Goal: Information Seeking & Learning: Learn about a topic

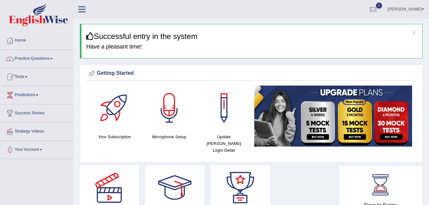
click at [34, 62] on link "Practice Questions" at bounding box center [36, 58] width 73 height 16
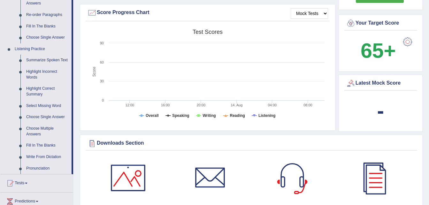
scroll to position [243, 0]
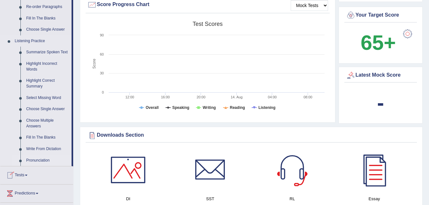
click at [32, 158] on link "Pronunciation" at bounding box center [47, 160] width 48 height 11
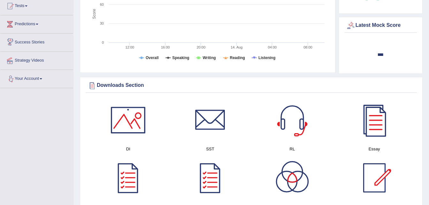
scroll to position [323, 0]
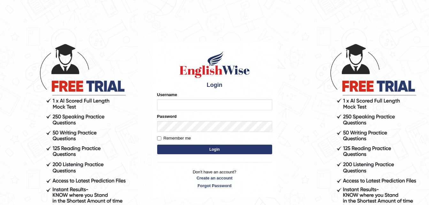
type input "j"
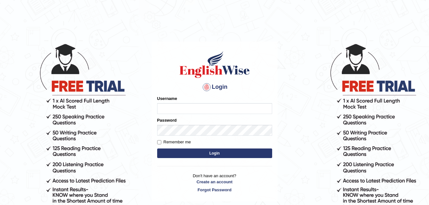
type input "[PERSON_NAME]"
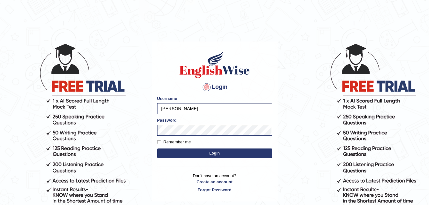
click at [177, 151] on button "Login" at bounding box center [214, 153] width 115 height 10
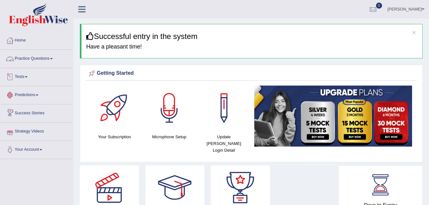
click at [39, 57] on link "Practice Questions" at bounding box center [36, 58] width 73 height 16
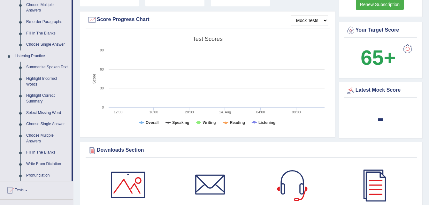
scroll to position [225, 0]
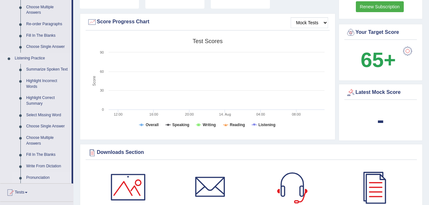
click at [34, 177] on link "Pronunciation" at bounding box center [47, 177] width 48 height 11
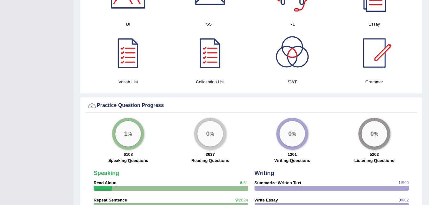
scroll to position [394, 0]
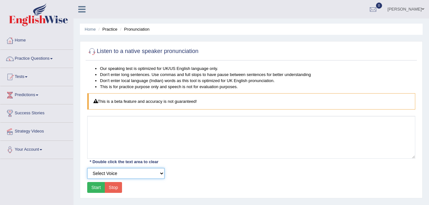
click at [161, 172] on select "Select Voice" at bounding box center [125, 173] width 77 height 11
click at [94, 185] on button "Start" at bounding box center [96, 187] width 18 height 11
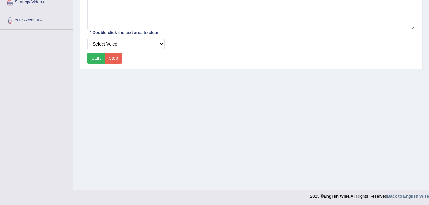
scroll to position [130, 0]
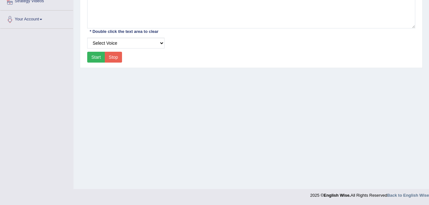
click at [114, 58] on button "Stop" at bounding box center [114, 57] width 18 height 11
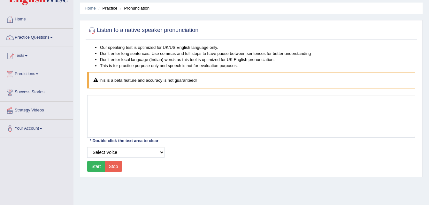
scroll to position [15, 0]
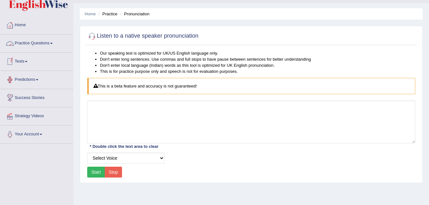
click at [55, 42] on link "Practice Questions" at bounding box center [36, 42] width 73 height 16
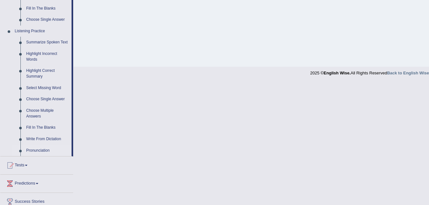
scroll to position [258, 0]
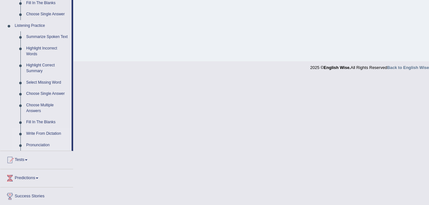
click at [43, 133] on link "Write From Dictation" at bounding box center [47, 133] width 48 height 11
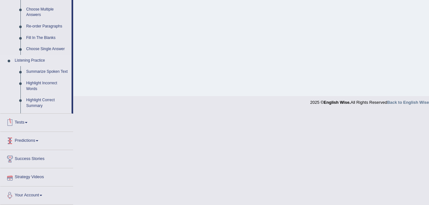
scroll to position [215, 0]
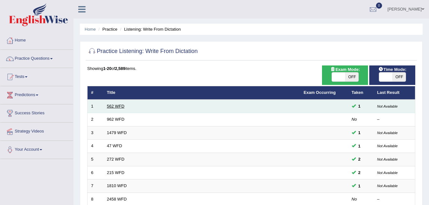
click at [111, 107] on link "562 WFD" at bounding box center [116, 106] width 18 height 5
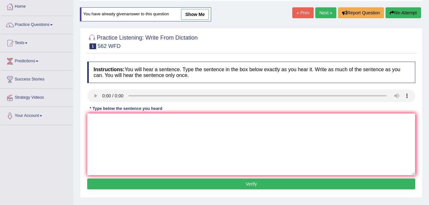
scroll to position [38, 0]
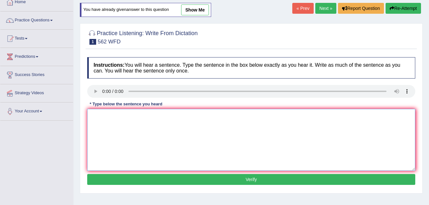
click at [103, 120] on textarea at bounding box center [251, 140] width 328 height 62
type textarea "The guibe between the rich and the poor does not exit"
click at [228, 176] on button "Verify" at bounding box center [251, 179] width 328 height 11
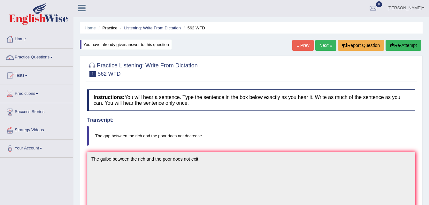
scroll to position [0, 0]
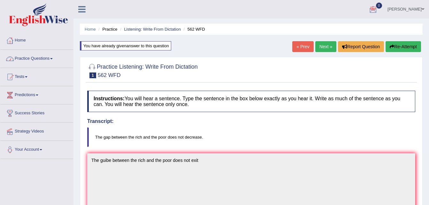
click at [46, 57] on link "Practice Questions" at bounding box center [36, 58] width 73 height 16
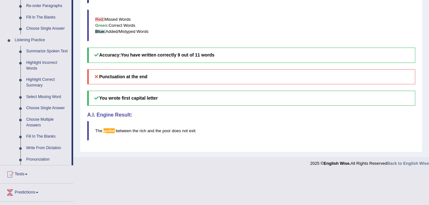
scroll to position [255, 0]
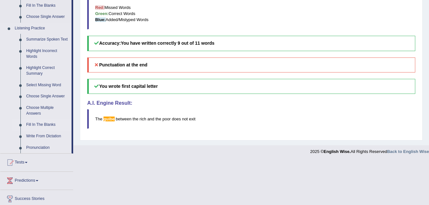
click at [37, 126] on link "Fill In The Blanks" at bounding box center [47, 124] width 48 height 11
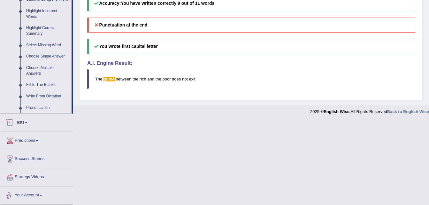
scroll to position [272, 0]
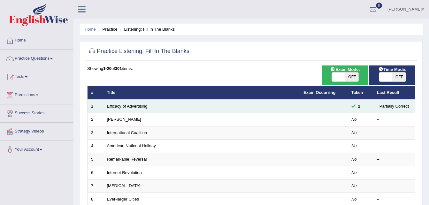
click at [129, 106] on link "Efficacy of Advertising" at bounding box center [127, 106] width 41 height 5
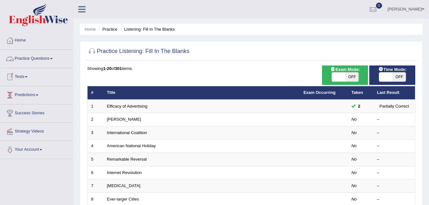
click at [34, 57] on link "Practice Questions" at bounding box center [36, 58] width 73 height 16
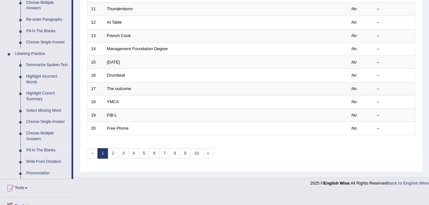
scroll to position [243, 0]
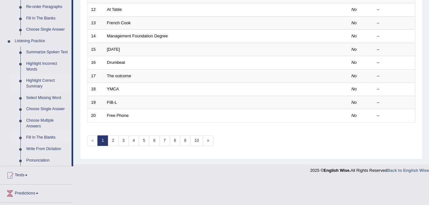
click at [38, 79] on link "Highlight Correct Summary" at bounding box center [47, 83] width 48 height 17
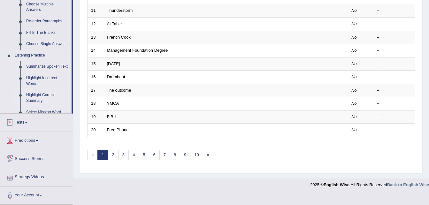
scroll to position [218, 0]
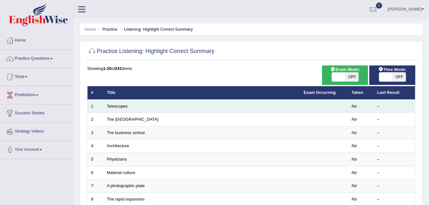
click at [115, 109] on td "Telescopes" at bounding box center [201, 106] width 197 height 13
click at [115, 105] on link "Telescopes" at bounding box center [117, 106] width 21 height 5
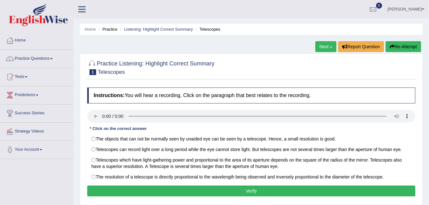
scroll to position [13, 0]
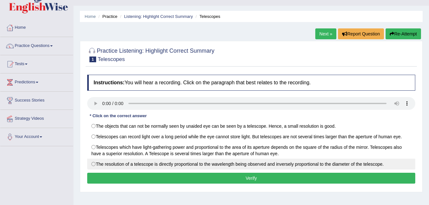
click at [95, 165] on label "The resolution of a telescope is directly proportional to the wavelength being …" at bounding box center [251, 164] width 328 height 11
radio input "true"
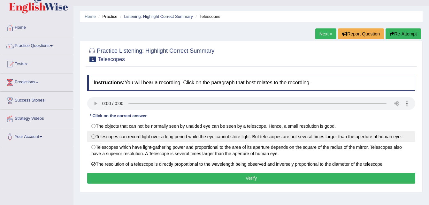
click at [94, 138] on label "Telescopes can record light over a long period while the eye cannot store light…" at bounding box center [251, 136] width 328 height 11
radio input "true"
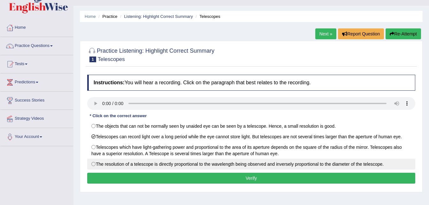
click at [93, 165] on label "The resolution of a telescope is directly proportional to the wavelength being …" at bounding box center [251, 164] width 328 height 11
radio input "true"
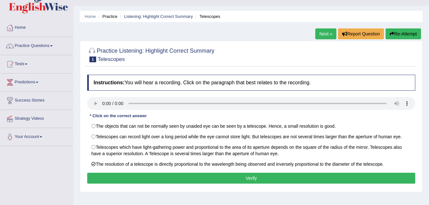
click at [171, 180] on button "Verify" at bounding box center [251, 178] width 328 height 11
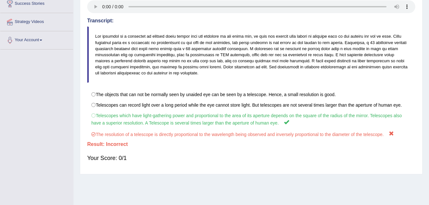
scroll to position [115, 0]
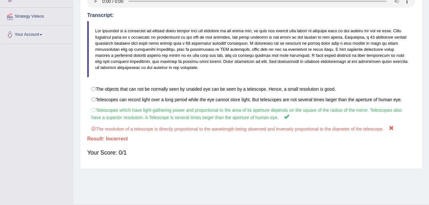
click at [428, 1] on div "Home Practice Listening: Highlight Correct Summary Telescopes Next » Report Que…" at bounding box center [250, 44] width 355 height 319
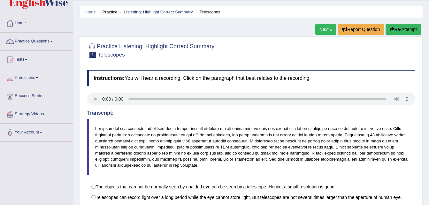
scroll to position [0, 0]
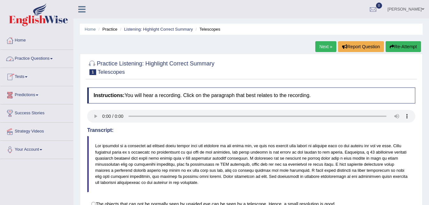
click at [35, 59] on link "Practice Questions" at bounding box center [36, 58] width 73 height 16
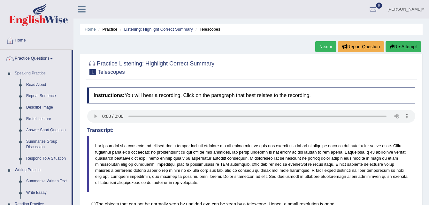
click at [326, 46] on link "Next »" at bounding box center [325, 46] width 21 height 11
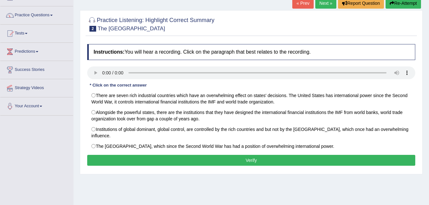
scroll to position [51, 0]
